Goal: Transaction & Acquisition: Purchase product/service

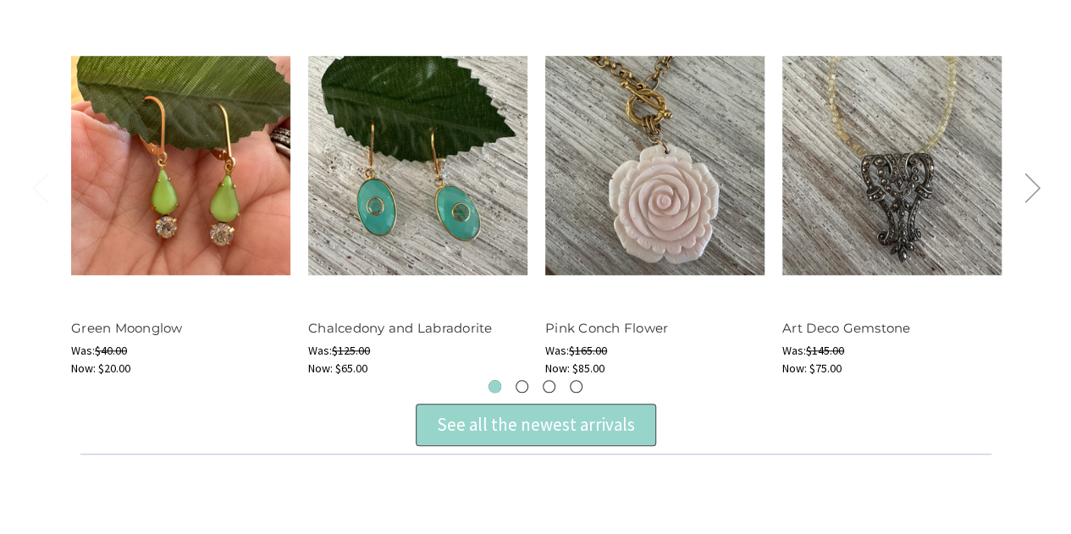
scroll to position [669, 0]
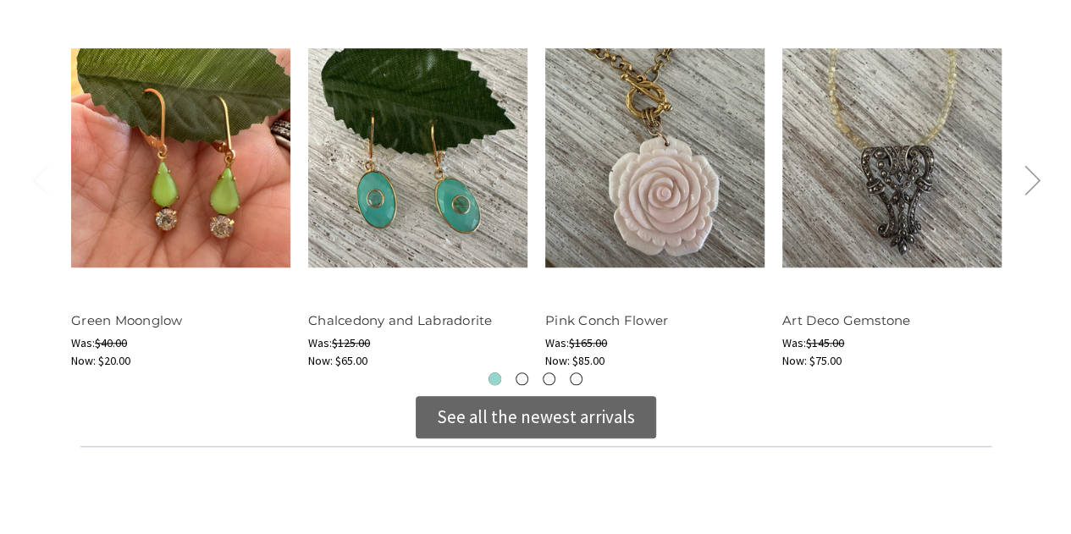
click at [589, 416] on div "See all the newest arrivals" at bounding box center [536, 417] width 198 height 27
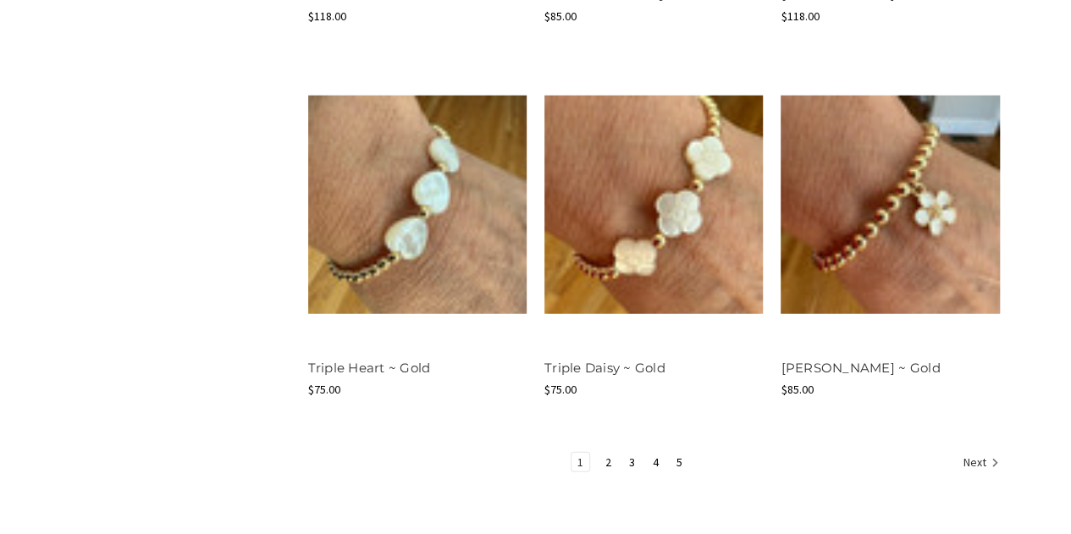
scroll to position [2098, 0]
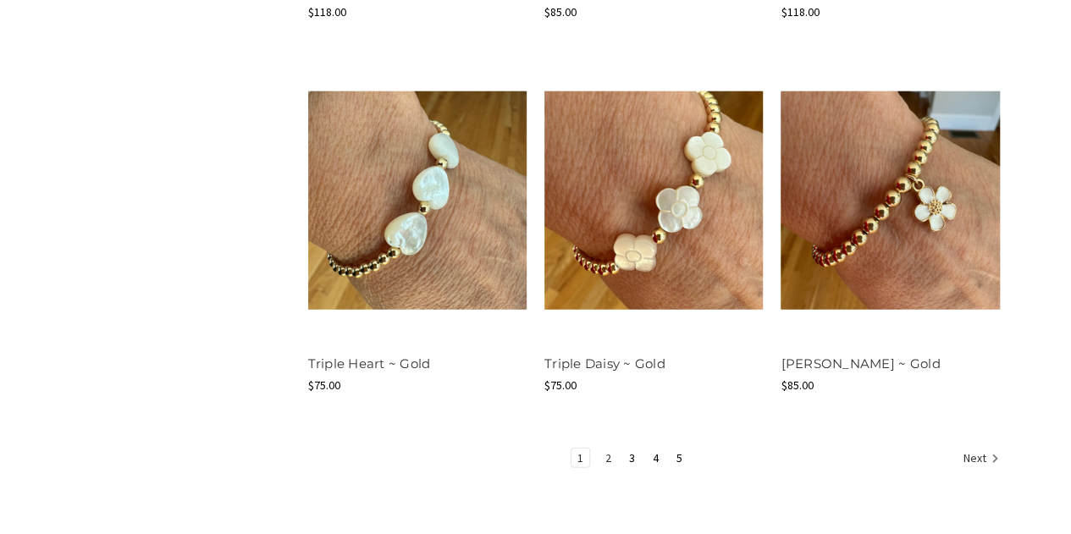
click at [612, 457] on link "2" at bounding box center [609, 458] width 18 height 19
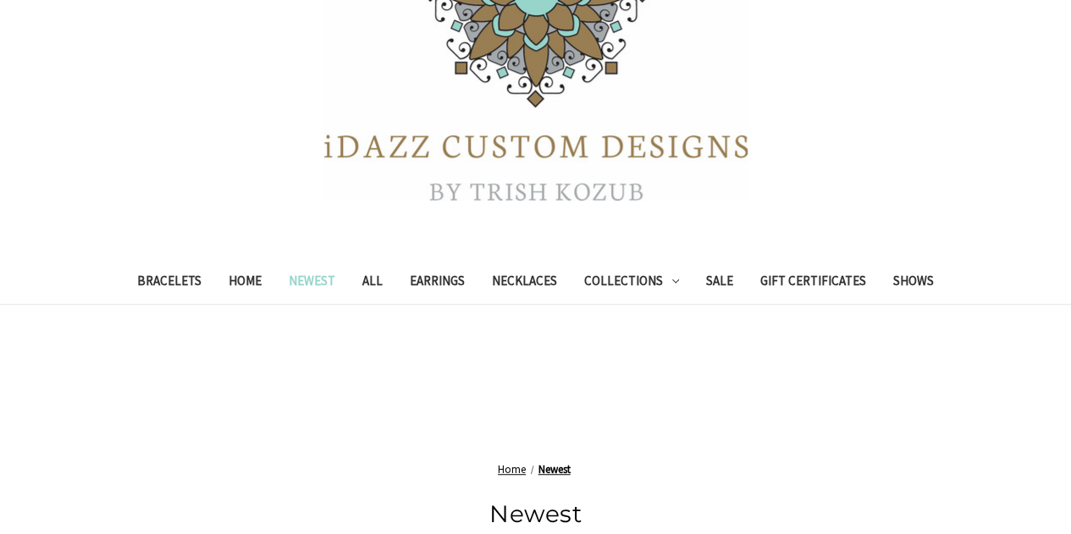
scroll to position [368, 0]
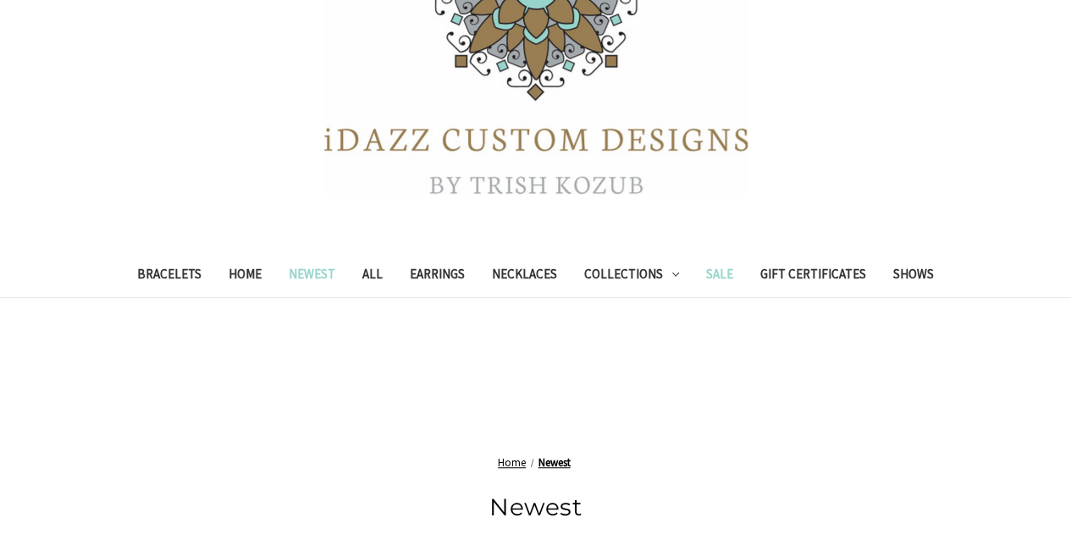
click at [725, 274] on link "Sale" at bounding box center [720, 276] width 54 height 41
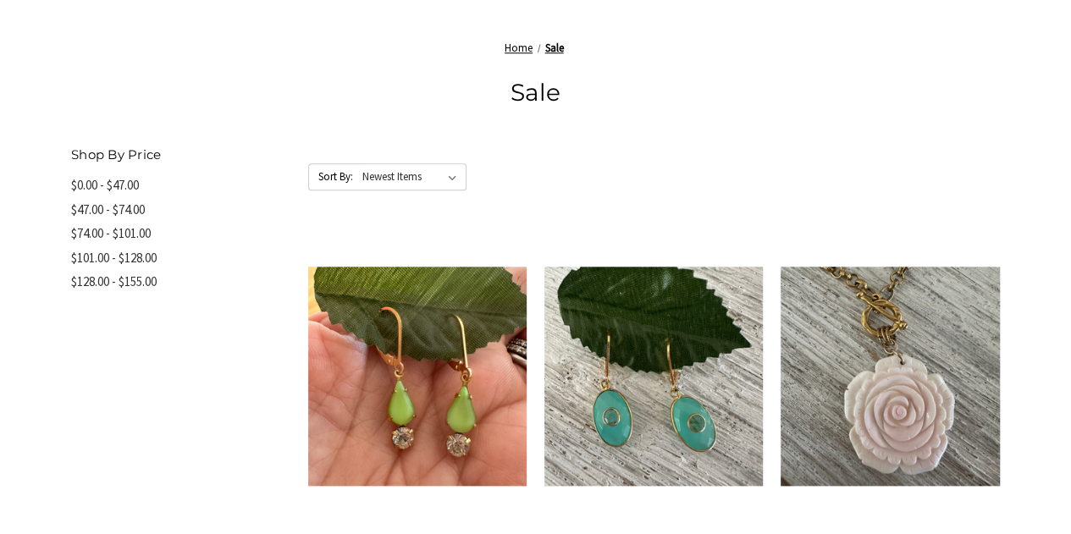
scroll to position [790, 0]
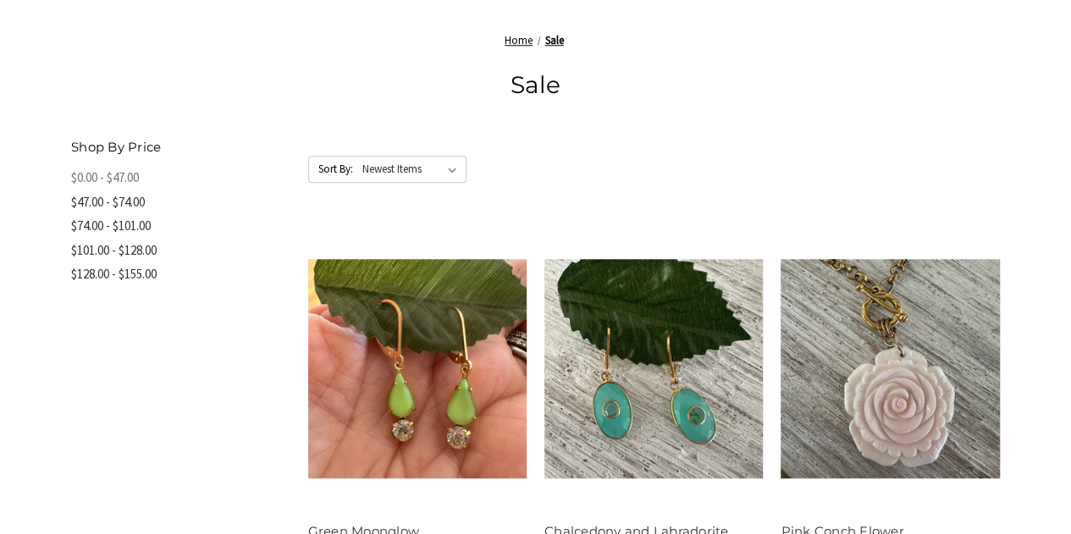
click at [136, 180] on link "$0.00 - $47.00" at bounding box center [180, 178] width 219 height 25
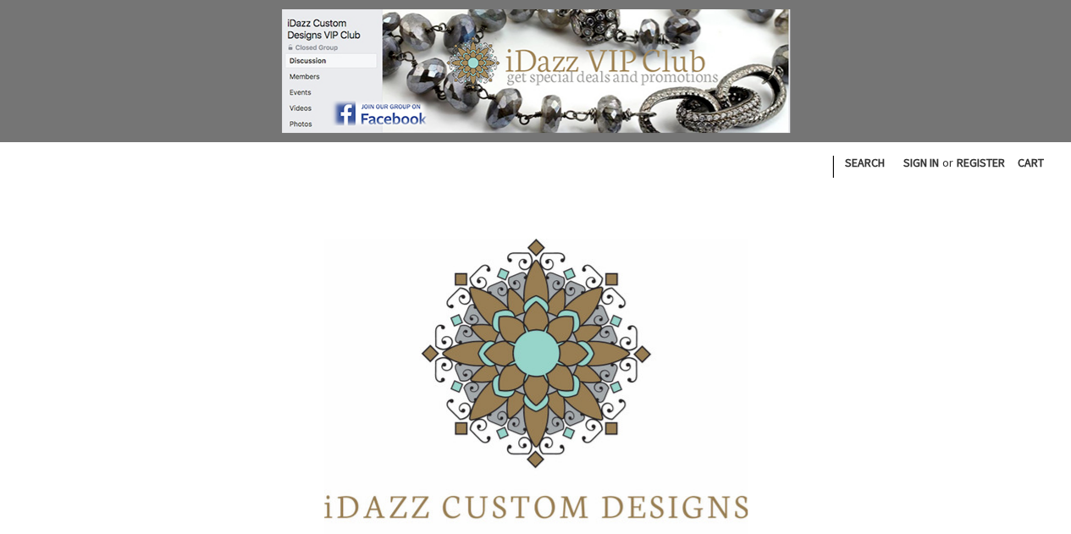
click at [1060, 51] on div at bounding box center [535, 71] width 1071 height 142
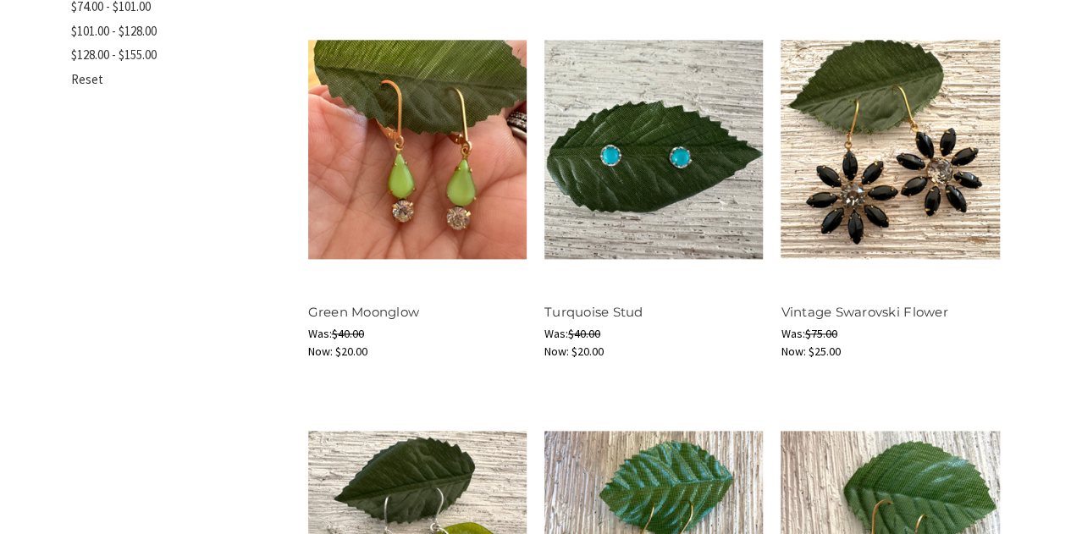
scroll to position [1028, 0]
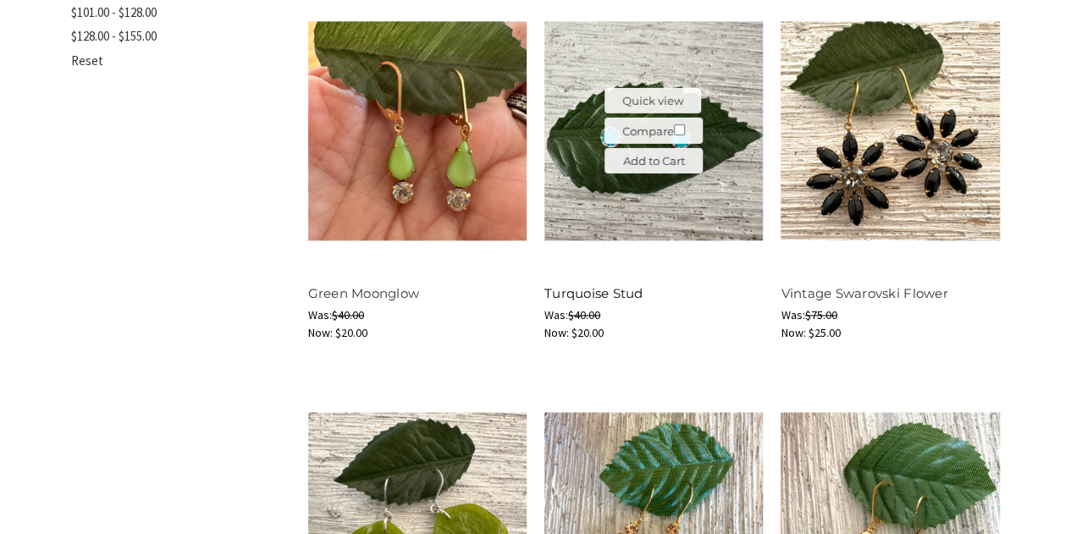
click at [627, 296] on link "Turquoise Stud" at bounding box center [594, 293] width 99 height 16
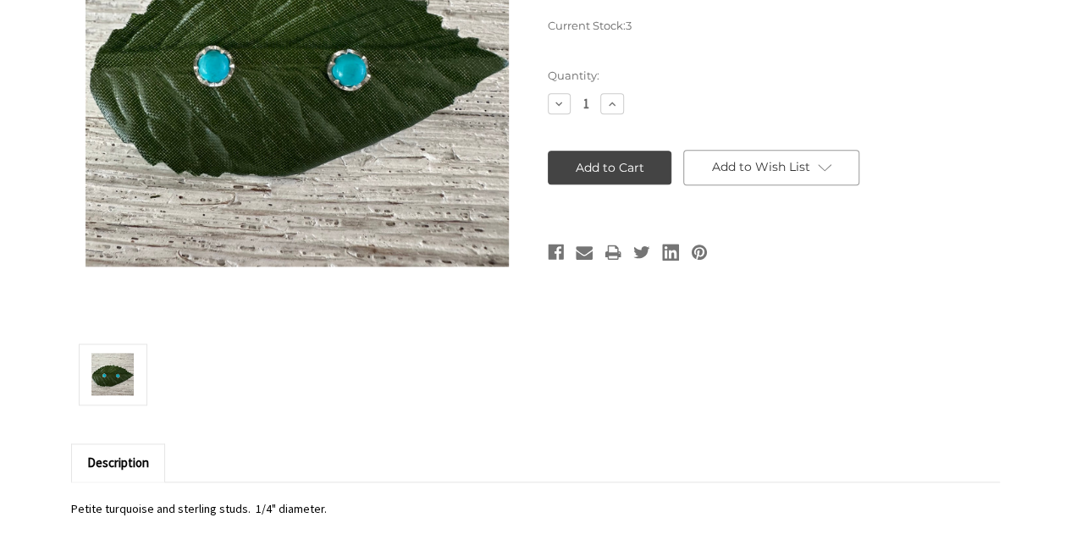
scroll to position [855, 0]
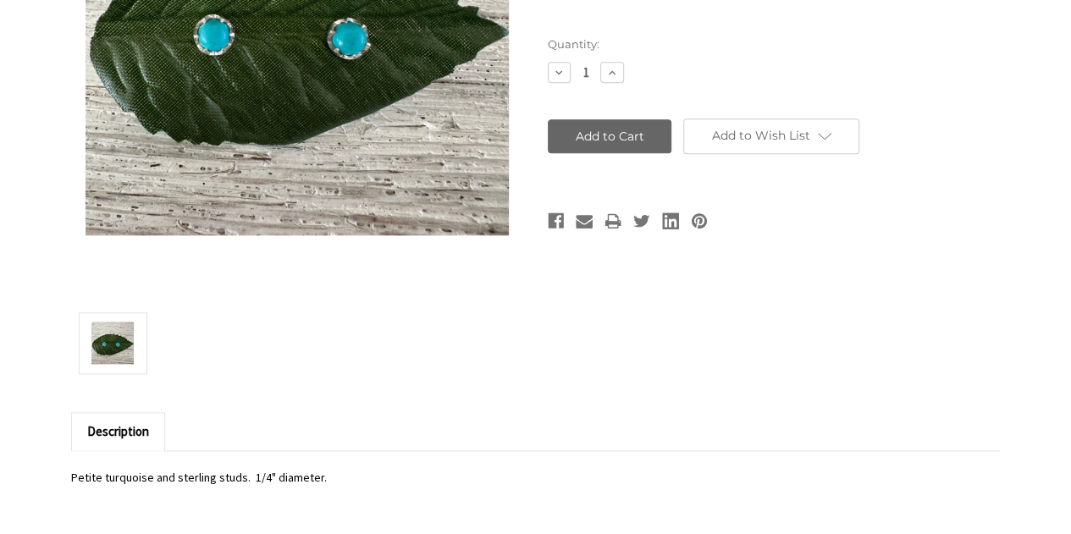
click at [611, 145] on input "Add to Cart" at bounding box center [610, 136] width 124 height 34
type input "Add to Cart"
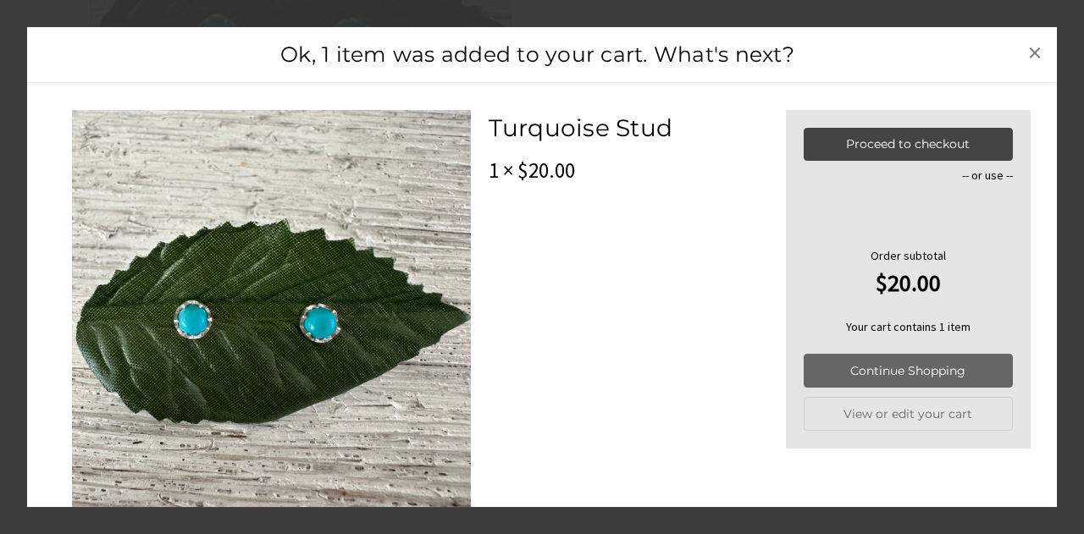
click at [877, 374] on link "Continue Shopping" at bounding box center [908, 372] width 208 height 34
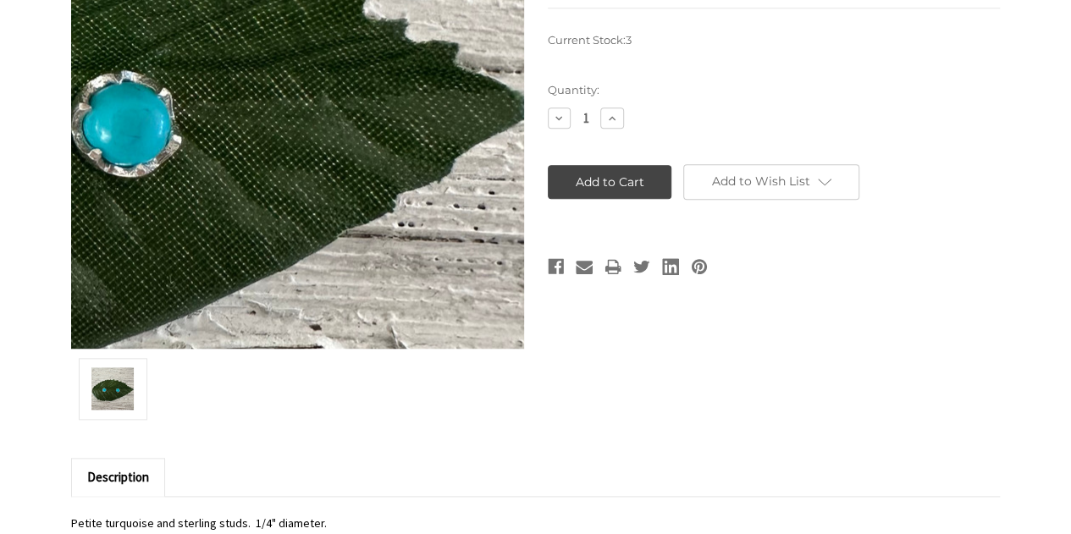
scroll to position [835, 0]
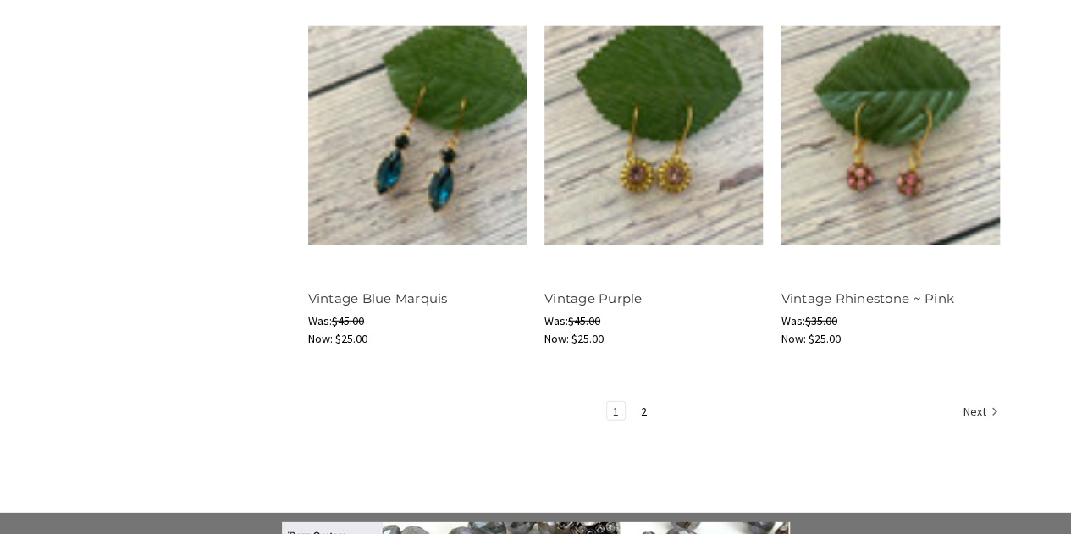
scroll to position [2216, 0]
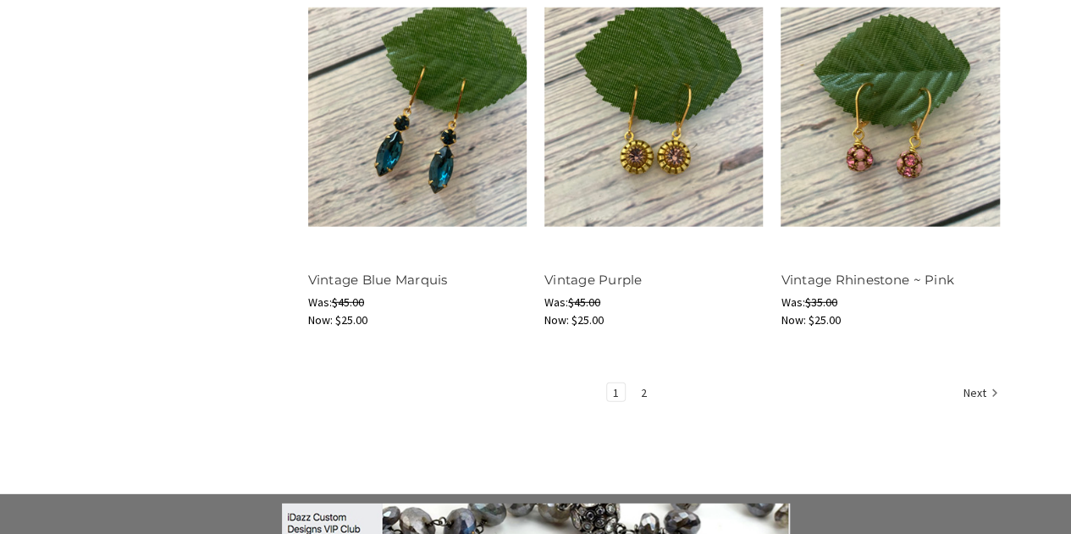
click at [643, 396] on link "2" at bounding box center [644, 393] width 18 height 19
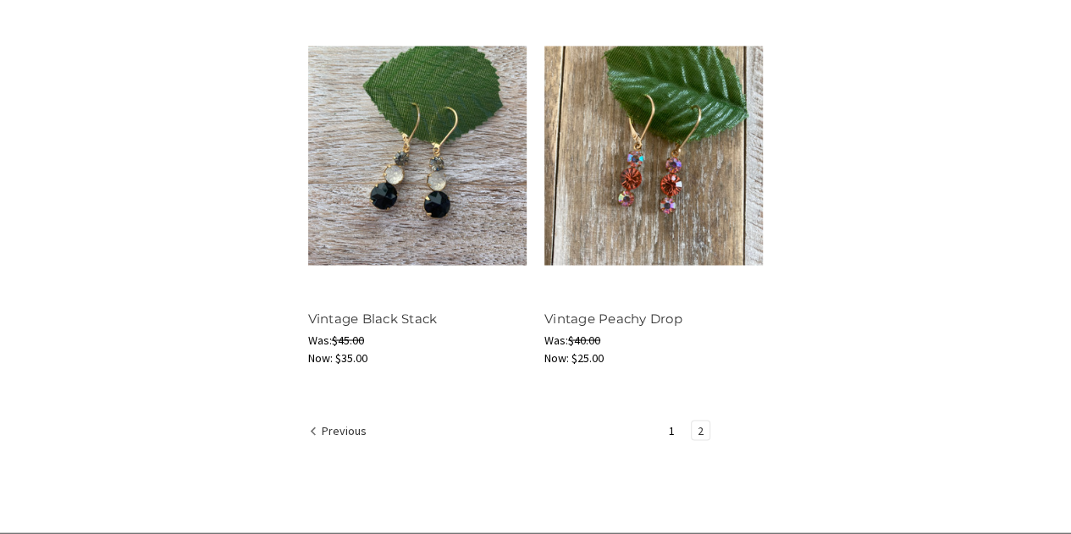
scroll to position [1367, 0]
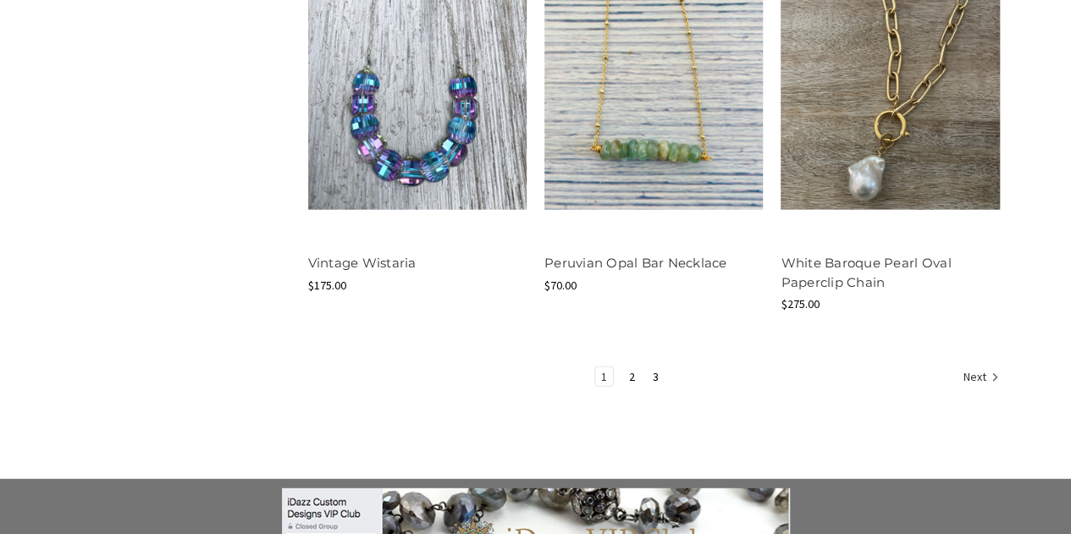
scroll to position [2078, 0]
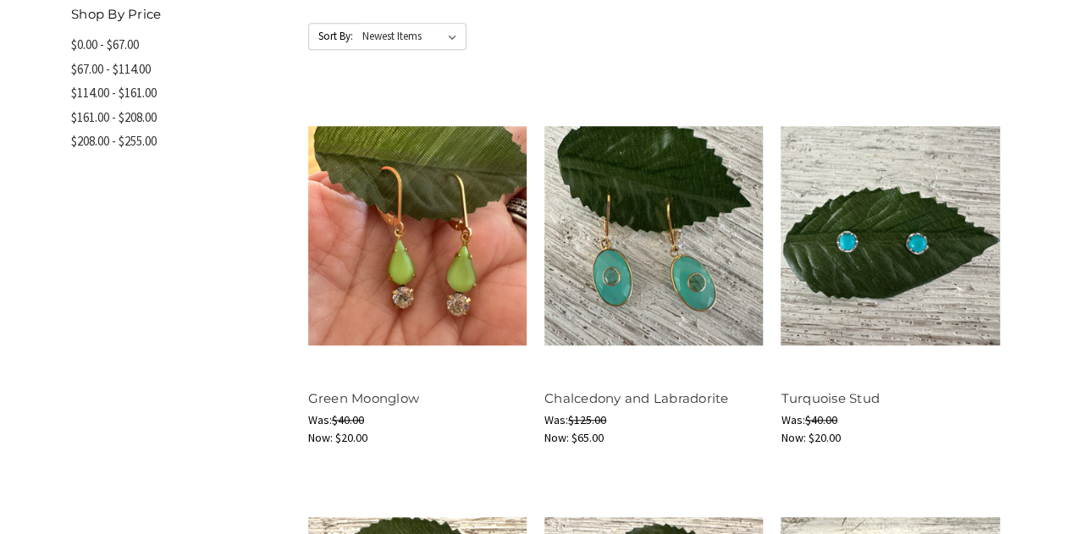
scroll to position [674, 0]
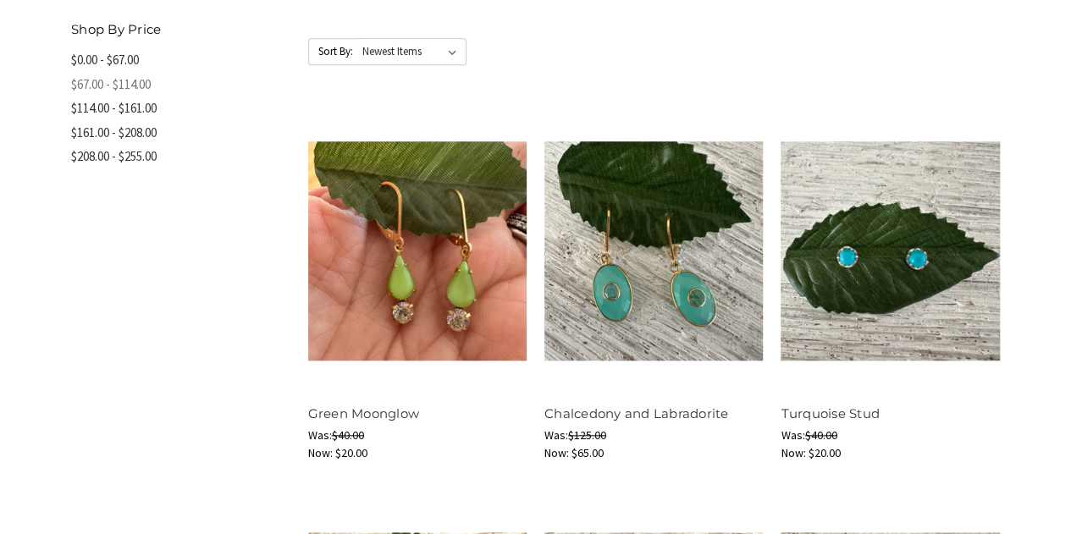
click at [85, 86] on link "$67.00 - $114.00" at bounding box center [180, 85] width 219 height 25
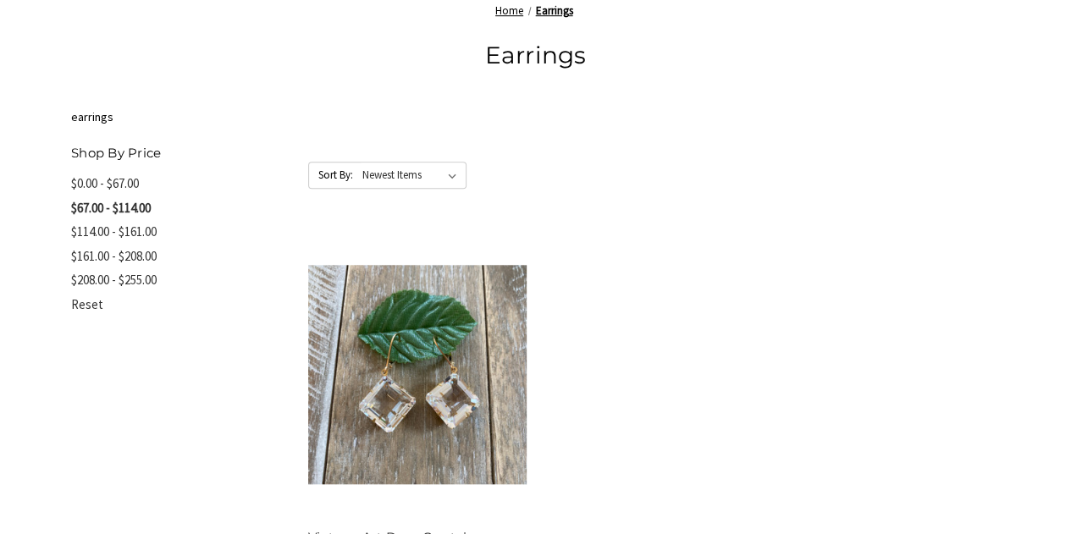
scroll to position [660, 0]
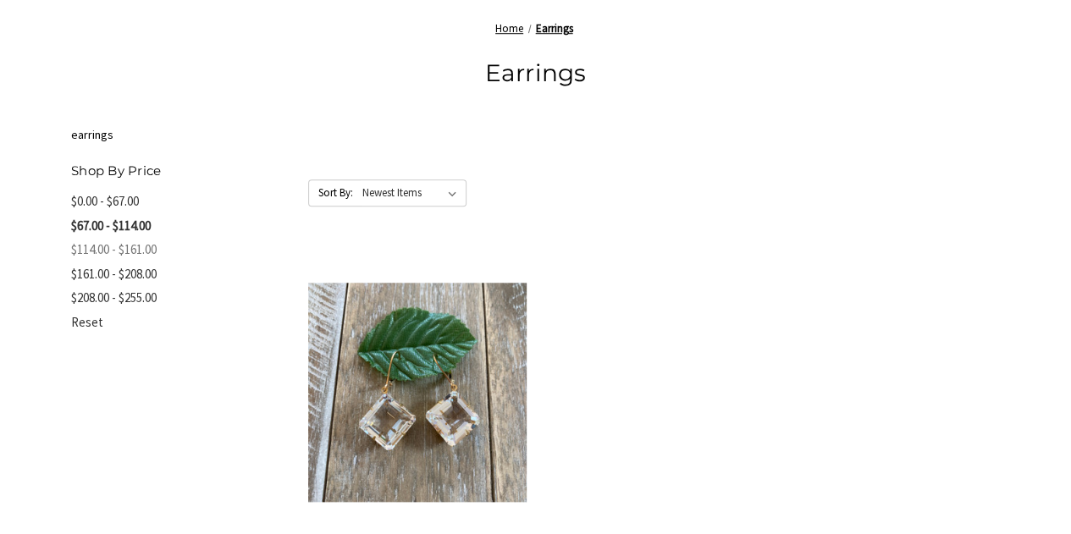
click at [144, 246] on link "$114.00 - $161.00" at bounding box center [180, 250] width 219 height 25
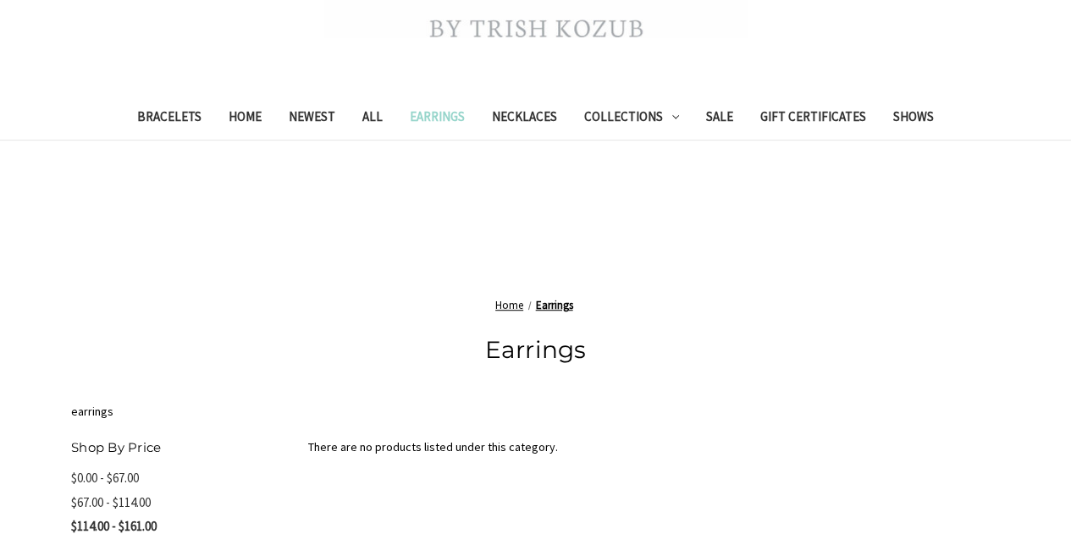
scroll to position [391, 0]
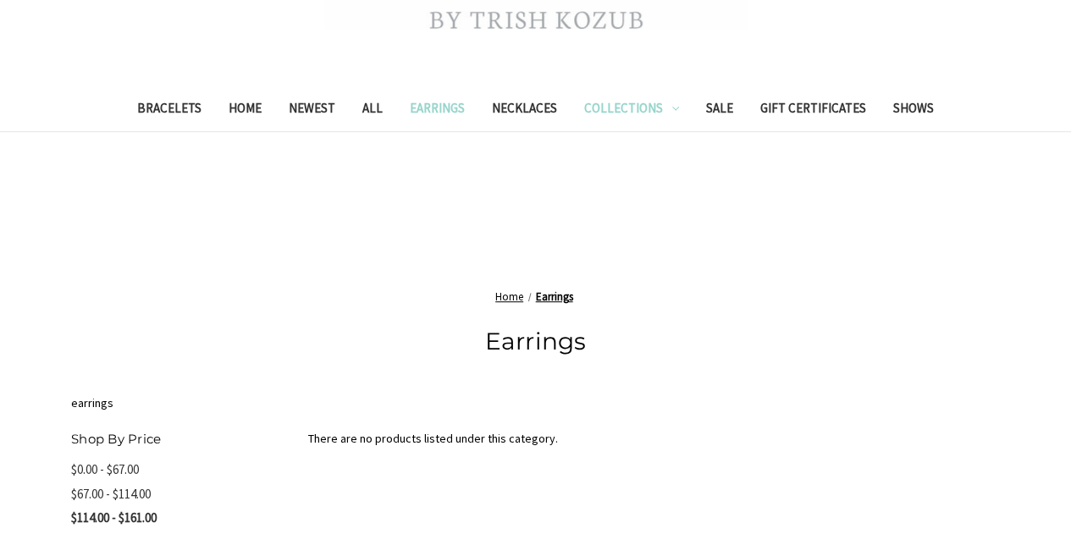
click at [624, 113] on link "Collections" at bounding box center [632, 110] width 122 height 41
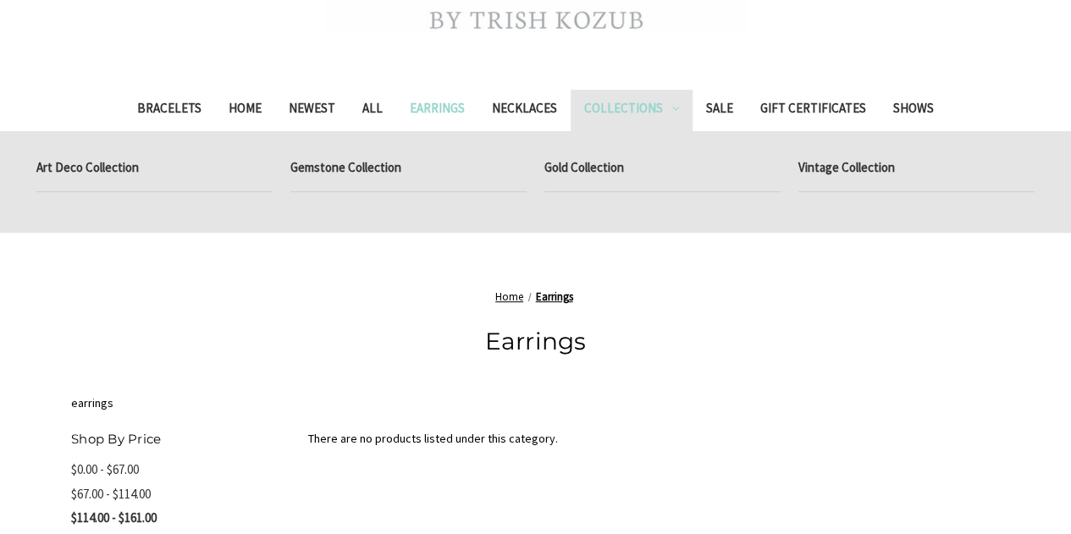
click at [617, 102] on link "Collections" at bounding box center [632, 110] width 122 height 41
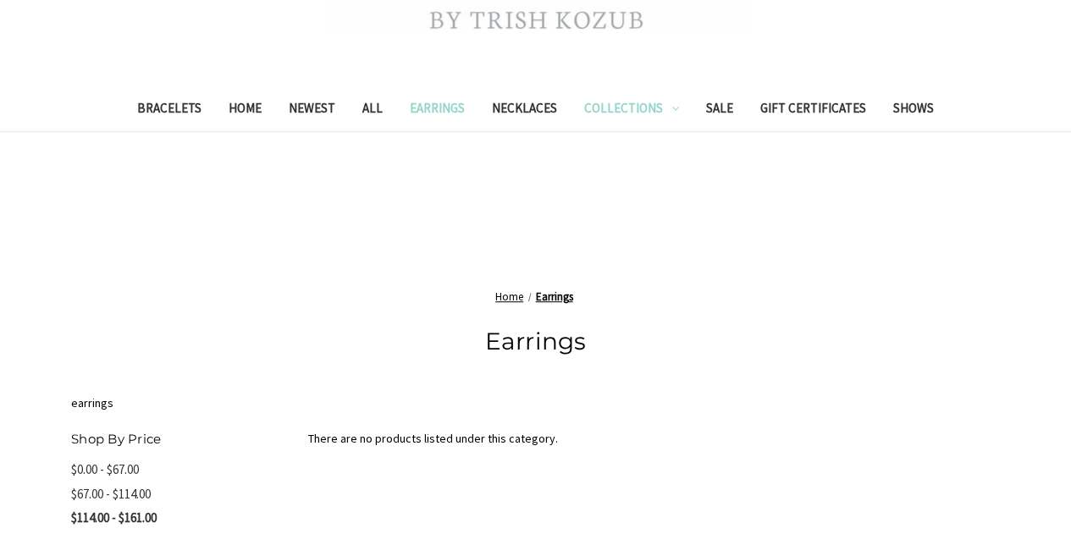
click at [622, 106] on link "Collections" at bounding box center [632, 110] width 122 height 41
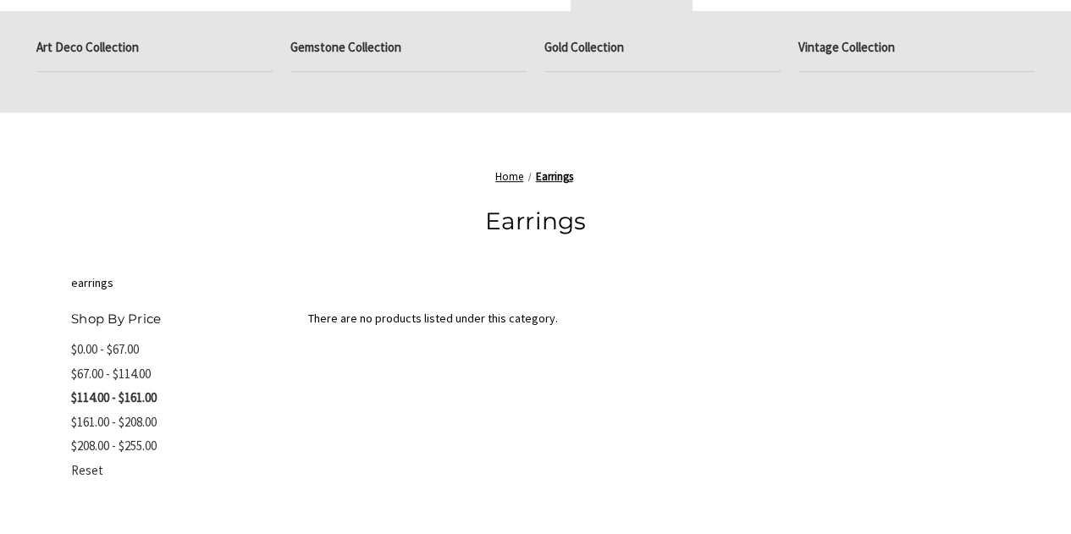
scroll to position [516, 0]
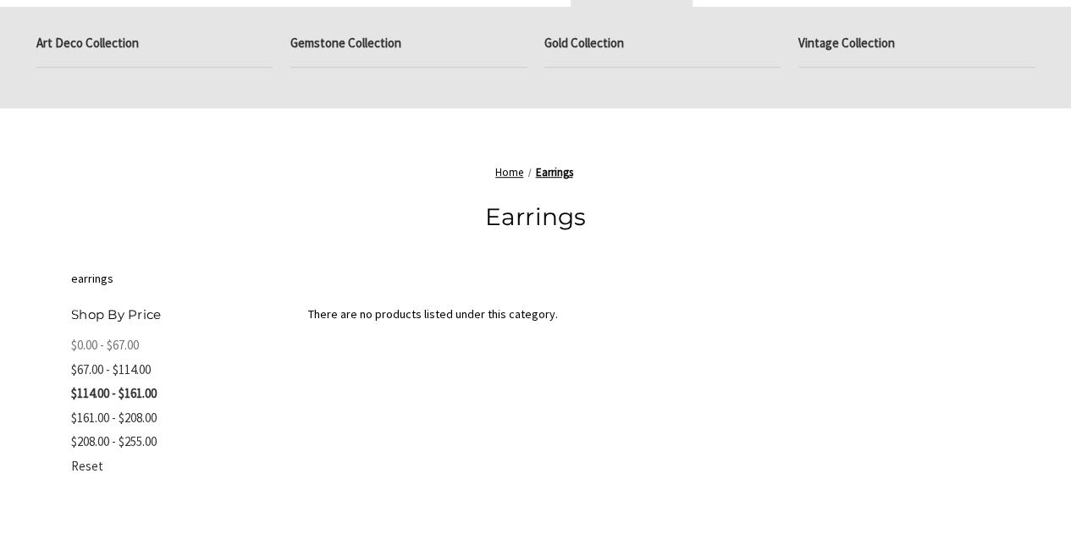
click at [135, 342] on link "$0.00 - $67.00" at bounding box center [180, 346] width 219 height 25
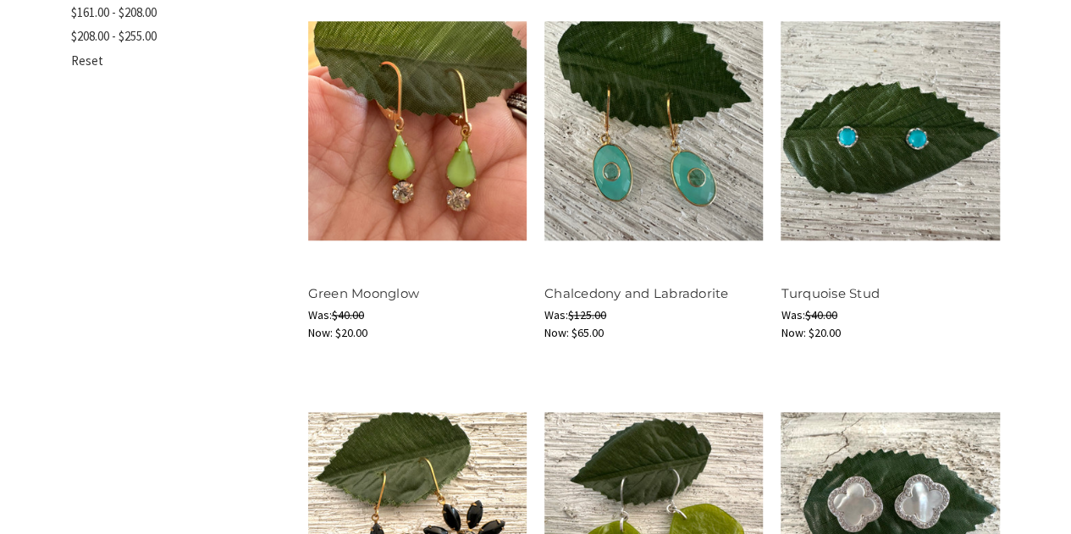
scroll to position [895, 0]
